Goal: Task Accomplishment & Management: Manage account settings

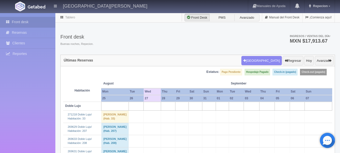
scroll to position [554, 0]
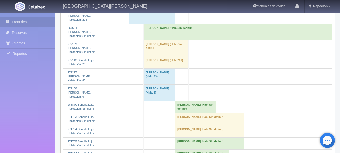
click at [162, 56] on td "[PERSON_NAME] (Hab. Sin definir)" at bounding box center [166, 48] width 45 height 16
click at [152, 56] on td "[PERSON_NAME] (Hab. Sin definir)" at bounding box center [166, 48] width 45 height 16
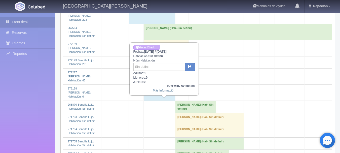
click at [164, 92] on link "Más Información" at bounding box center [164, 91] width 22 height 4
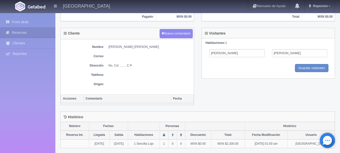
scroll to position [177, 0]
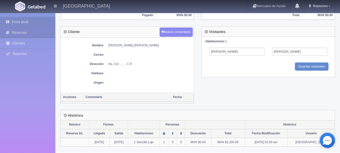
click at [29, 20] on link "Front desk" at bounding box center [27, 22] width 55 height 10
